Goal: Task Accomplishment & Management: Manage account settings

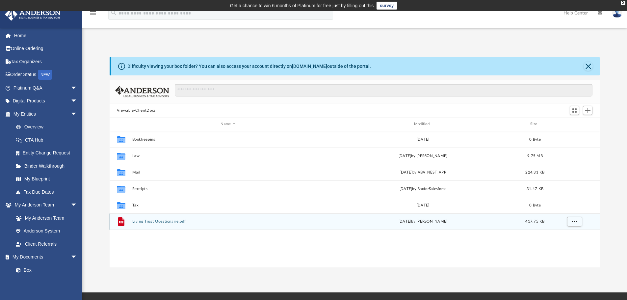
scroll to position [145, 485]
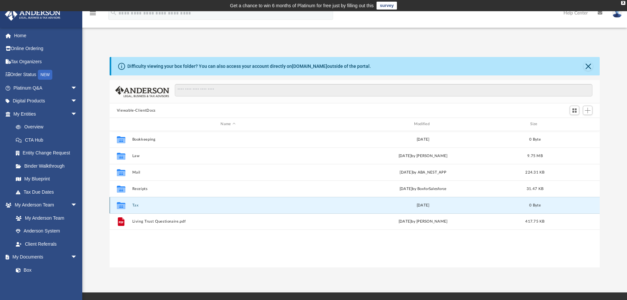
click at [145, 206] on button "Tax" at bounding box center [228, 205] width 192 height 4
click at [146, 206] on button "Tax" at bounding box center [228, 205] width 192 height 4
click at [123, 205] on icon "grid" at bounding box center [121, 205] width 9 height 5
click at [413, 204] on div "[DATE]" at bounding box center [423, 205] width 192 height 6
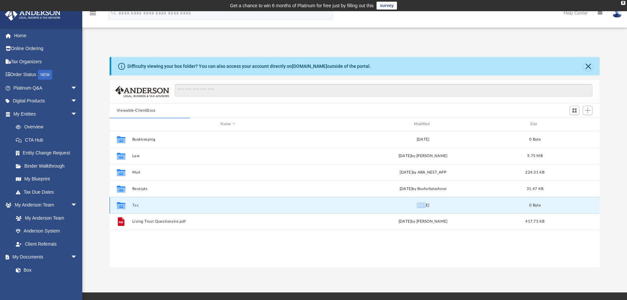
click at [413, 204] on div "[DATE]" at bounding box center [423, 205] width 192 height 6
click at [135, 206] on button "Tax" at bounding box center [228, 205] width 192 height 4
click at [136, 205] on button "Tax" at bounding box center [228, 205] width 192 height 4
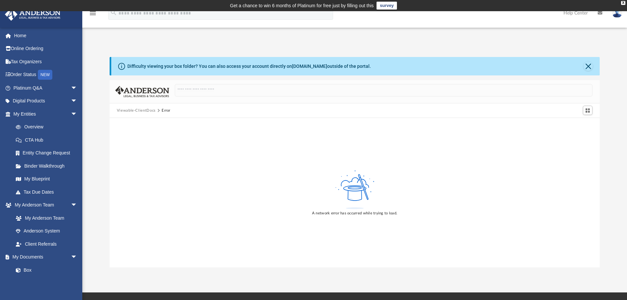
click at [140, 110] on button "Viewable-ClientDocs" at bounding box center [136, 111] width 39 height 6
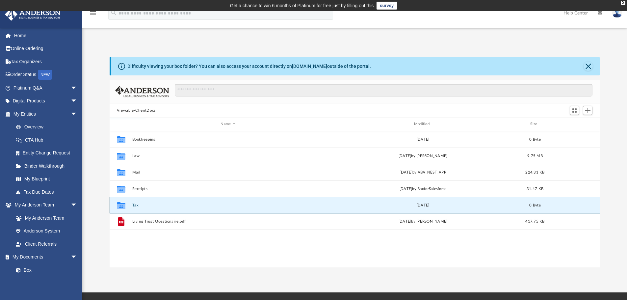
click at [137, 203] on button "Tax" at bounding box center [228, 205] width 192 height 4
click at [136, 203] on button "Tax" at bounding box center [228, 205] width 192 height 4
click at [120, 205] on g "grid" at bounding box center [121, 205] width 9 height 7
click at [123, 205] on g "grid" at bounding box center [121, 205] width 9 height 7
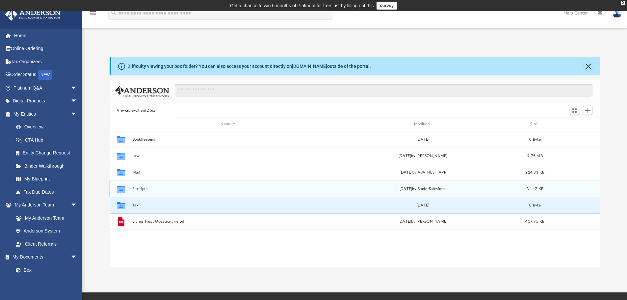
click at [128, 187] on div "Collaborated Folder" at bounding box center [121, 188] width 16 height 11
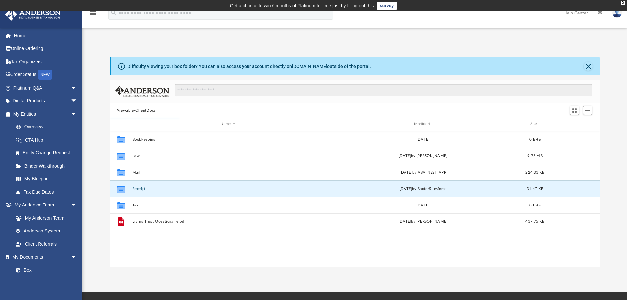
click at [139, 188] on button "Receipts" at bounding box center [228, 189] width 192 height 4
click at [140, 188] on button "Receipts" at bounding box center [228, 189] width 192 height 4
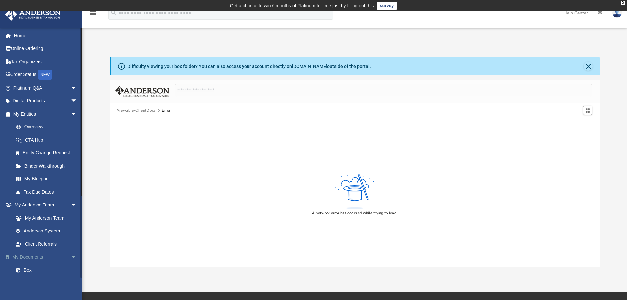
click at [41, 257] on link "My Documents arrow_drop_down" at bounding box center [46, 256] width 83 height 13
click at [29, 270] on link "Box" at bounding box center [48, 269] width 78 height 13
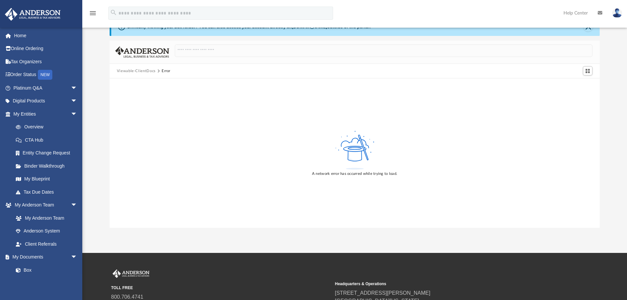
scroll to position [40, 0]
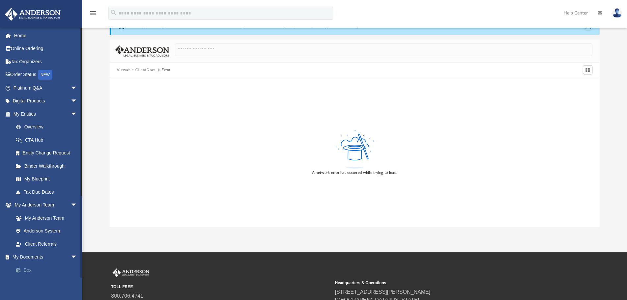
click at [31, 270] on link "Box" at bounding box center [48, 269] width 78 height 13
click at [619, 13] on img at bounding box center [617, 13] width 10 height 10
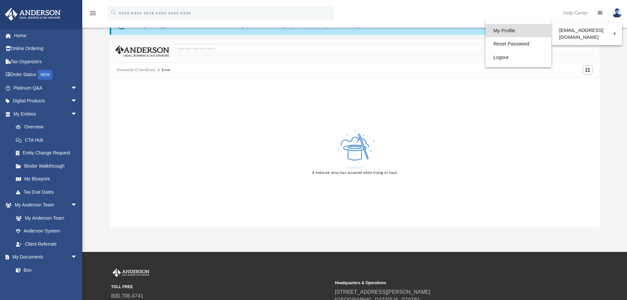
click at [512, 29] on link "My Profile" at bounding box center [519, 30] width 66 height 13
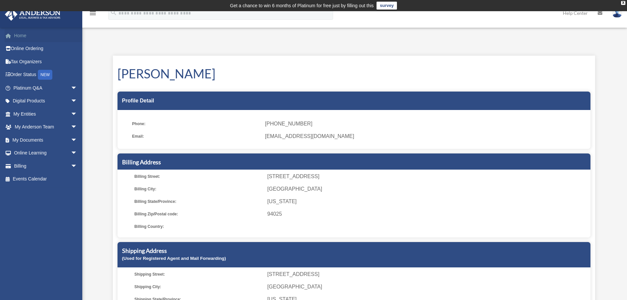
click at [23, 38] on link "Home" at bounding box center [46, 35] width 83 height 13
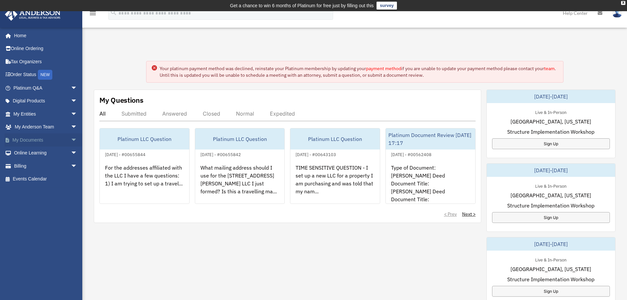
click at [43, 139] on link "My Documents arrow_drop_down" at bounding box center [46, 139] width 83 height 13
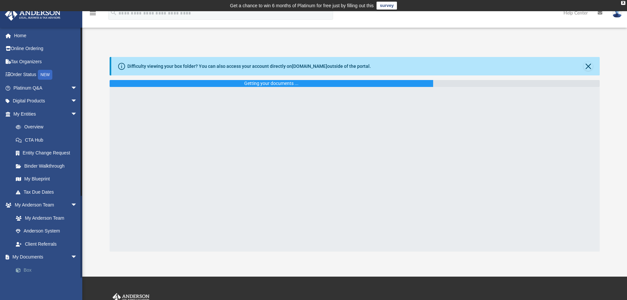
click at [39, 269] on link "Box" at bounding box center [48, 269] width 78 height 13
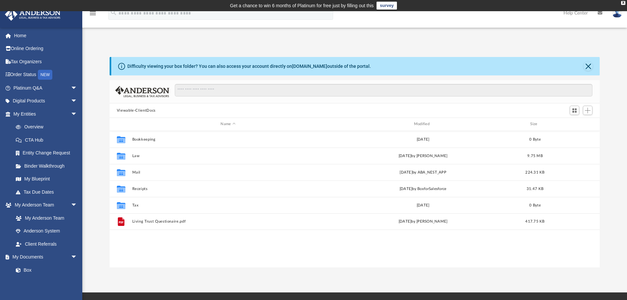
scroll to position [145, 485]
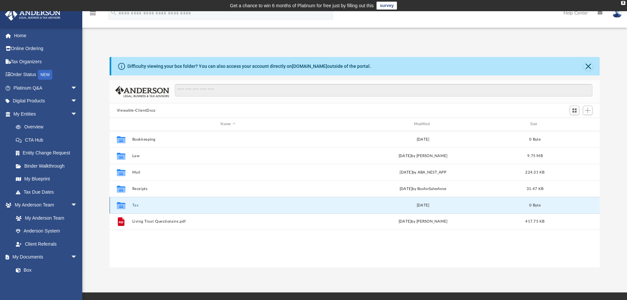
click at [143, 203] on button "Tax" at bounding box center [228, 205] width 192 height 4
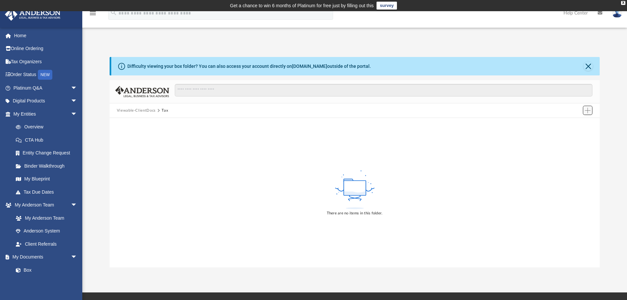
click at [589, 111] on span "Add" at bounding box center [588, 111] width 6 height 6
click at [577, 124] on li "Upload" at bounding box center [578, 123] width 21 height 7
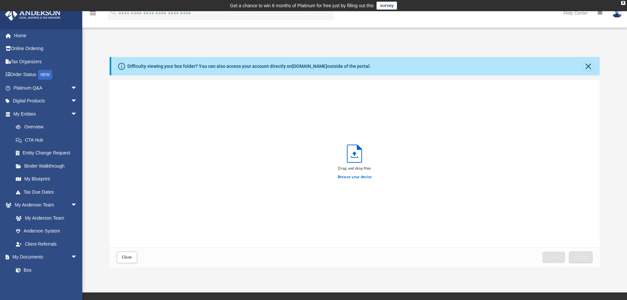
scroll to position [162, 485]
click at [356, 175] on label "Browse your device" at bounding box center [355, 177] width 34 height 6
click at [0, 0] on input "Browse your device" at bounding box center [0, 0] width 0 height 0
click at [355, 176] on label "Browse your device" at bounding box center [355, 177] width 34 height 6
click at [0, 0] on input "Browse your device" at bounding box center [0, 0] width 0 height 0
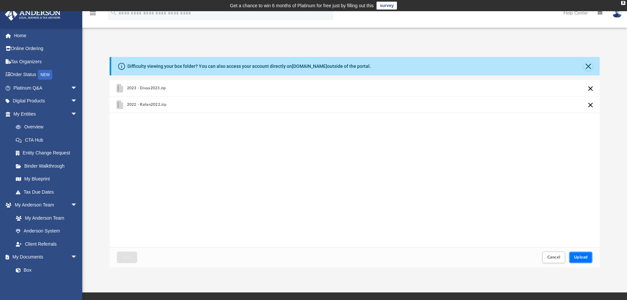
click at [581, 260] on button "Upload" at bounding box center [581, 257] width 24 height 12
